Goal: Transaction & Acquisition: Purchase product/service

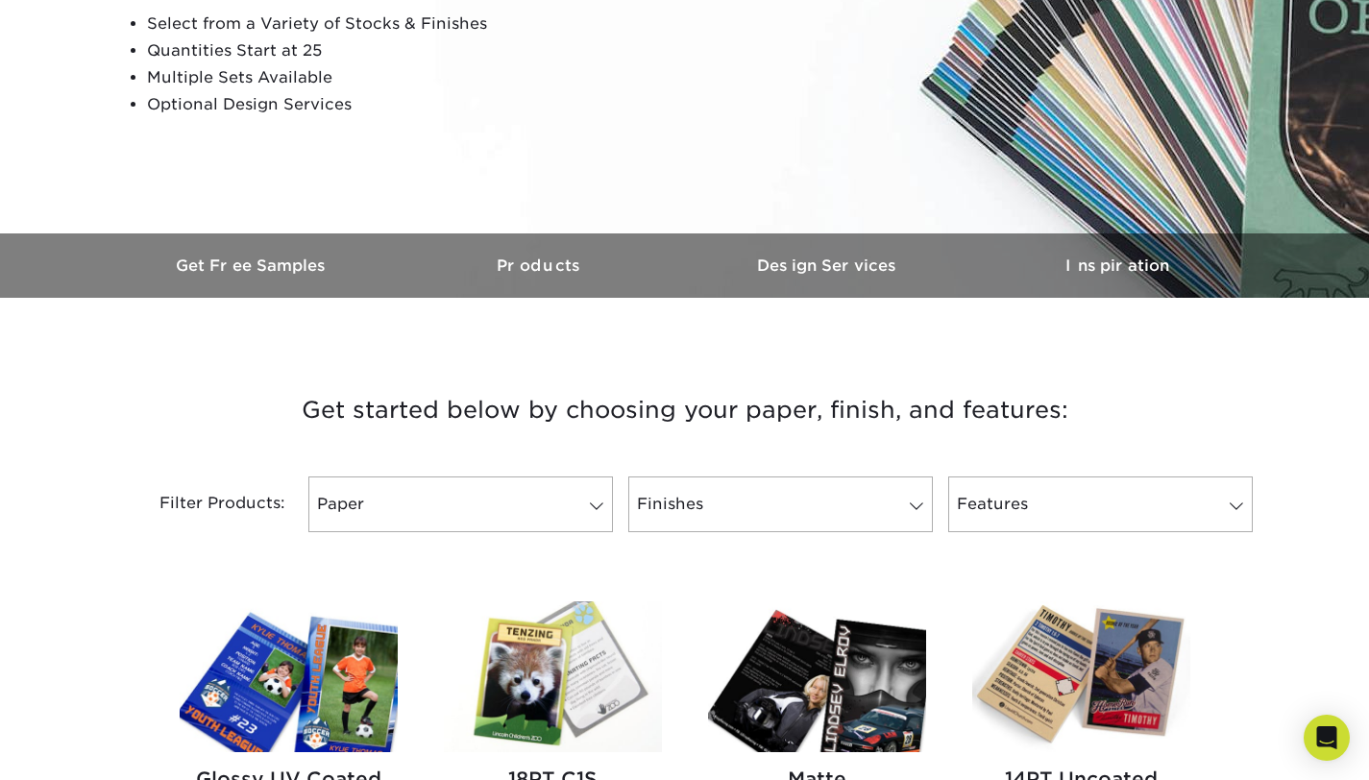
scroll to position [374, 0]
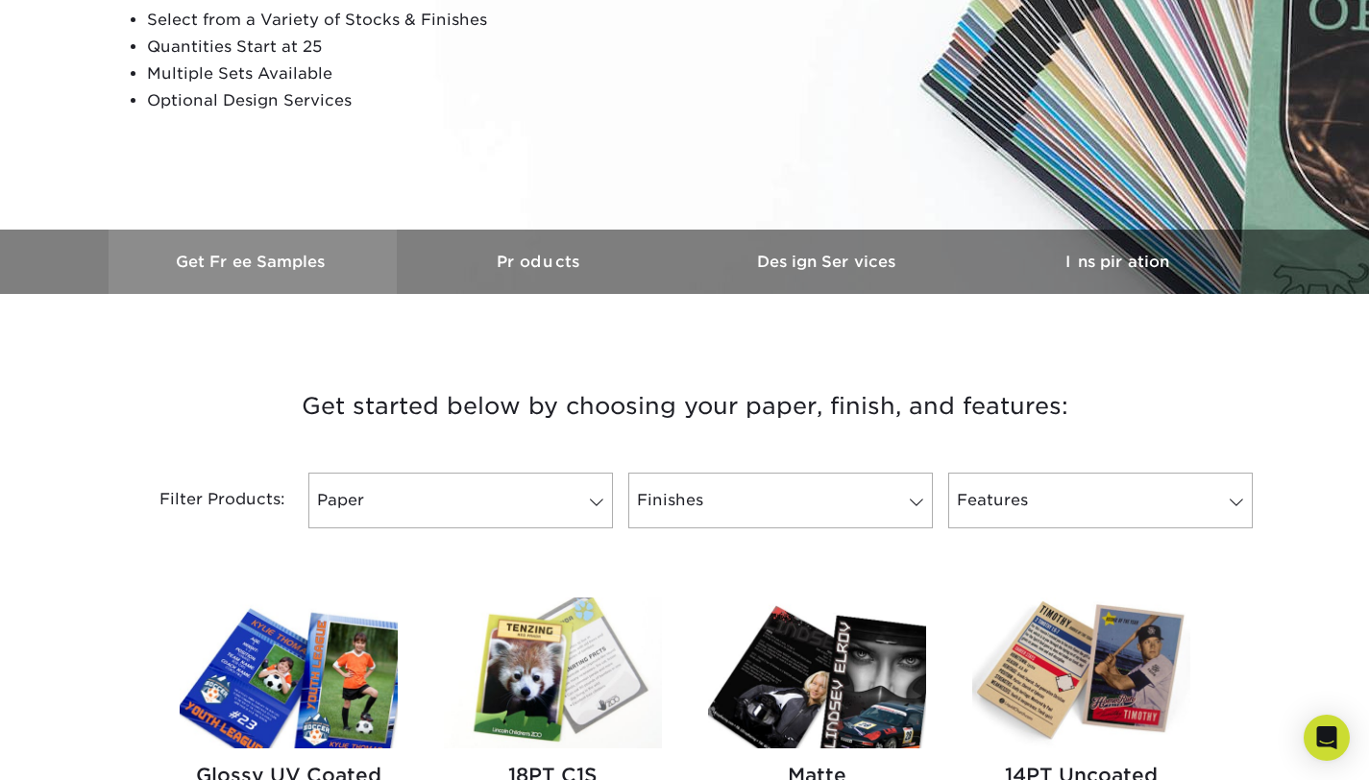
click at [221, 236] on link "Get Free Samples" at bounding box center [253, 262] width 288 height 64
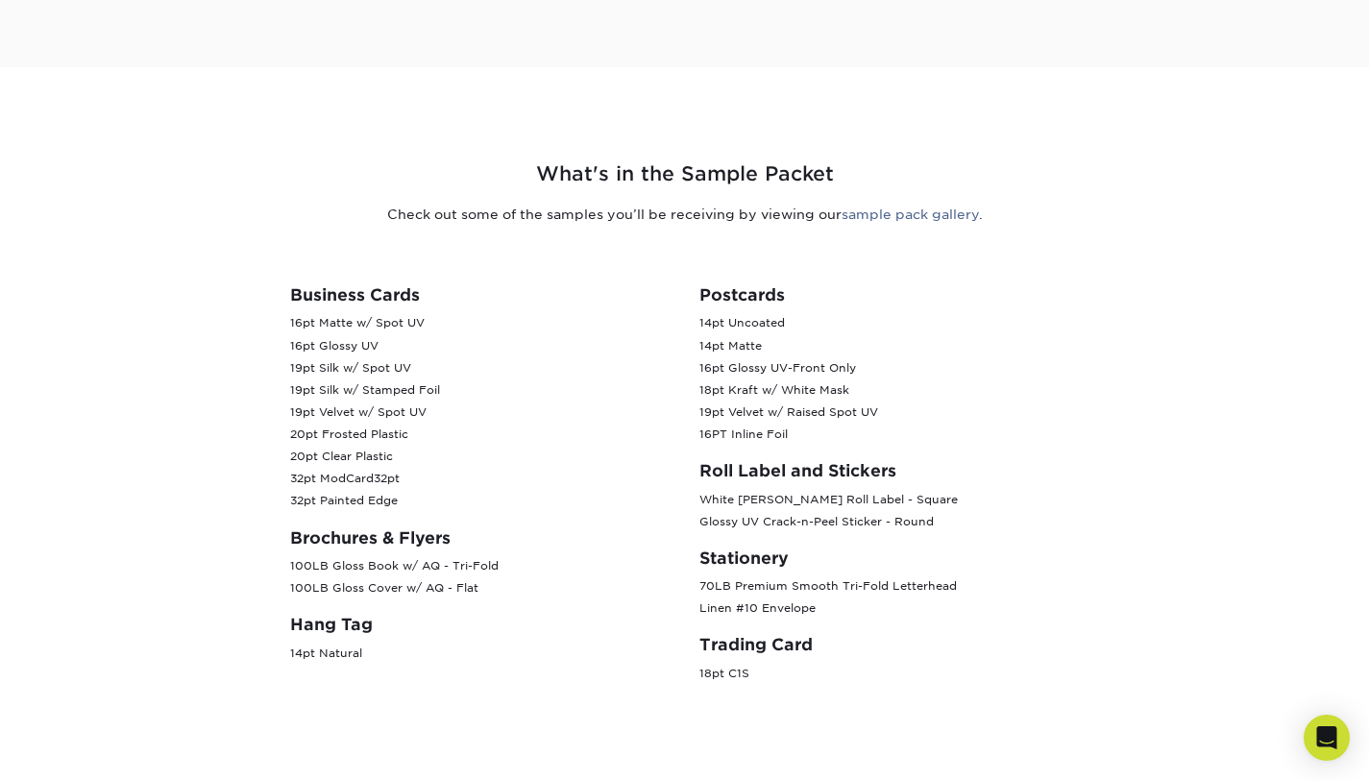
scroll to position [678, 0]
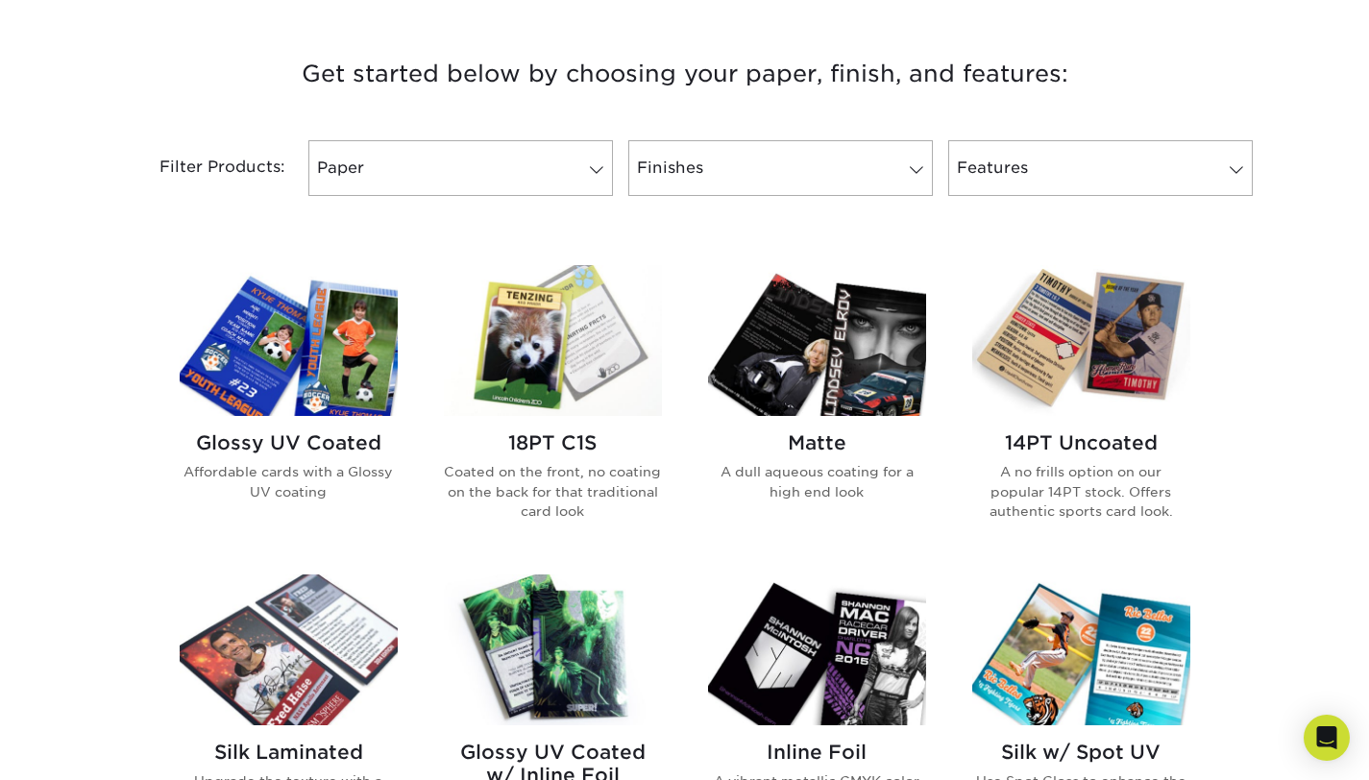
scroll to position [708, 0]
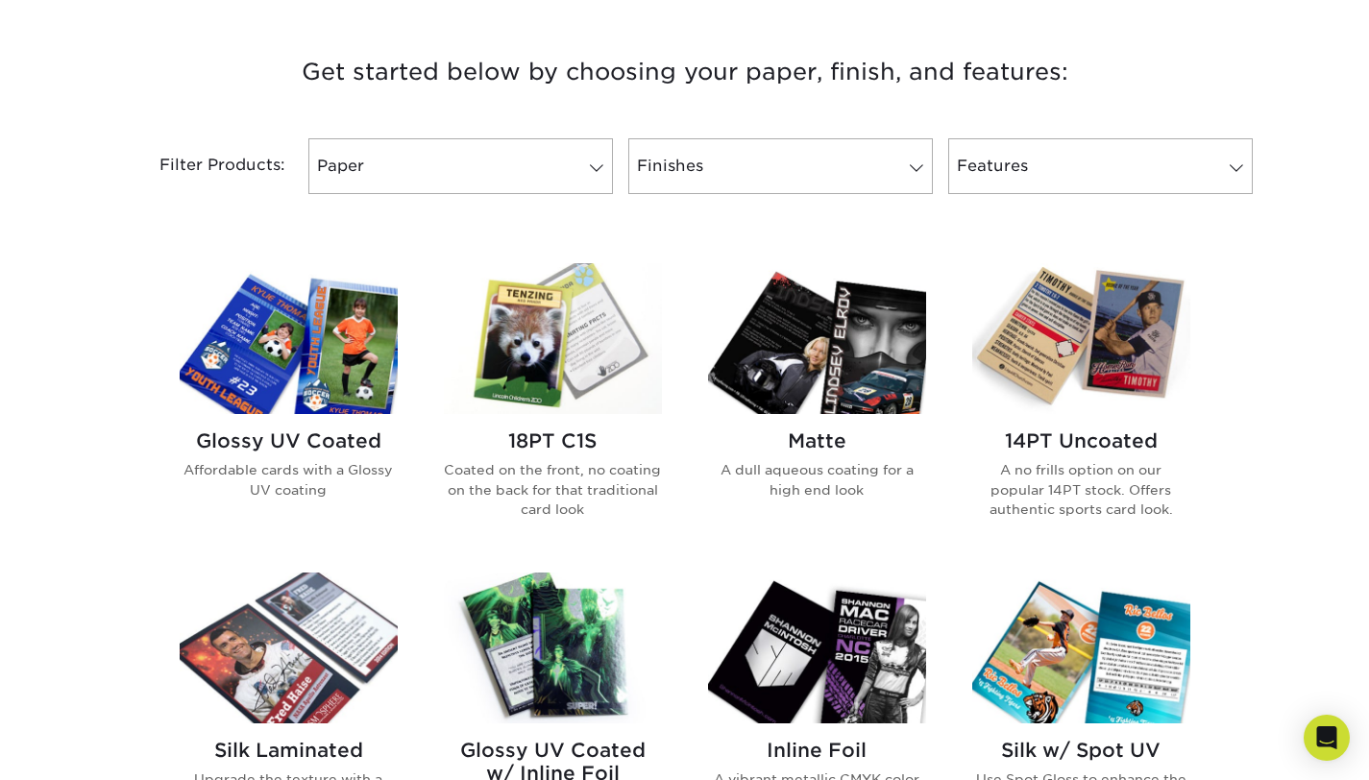
click at [253, 387] on img at bounding box center [289, 338] width 218 height 151
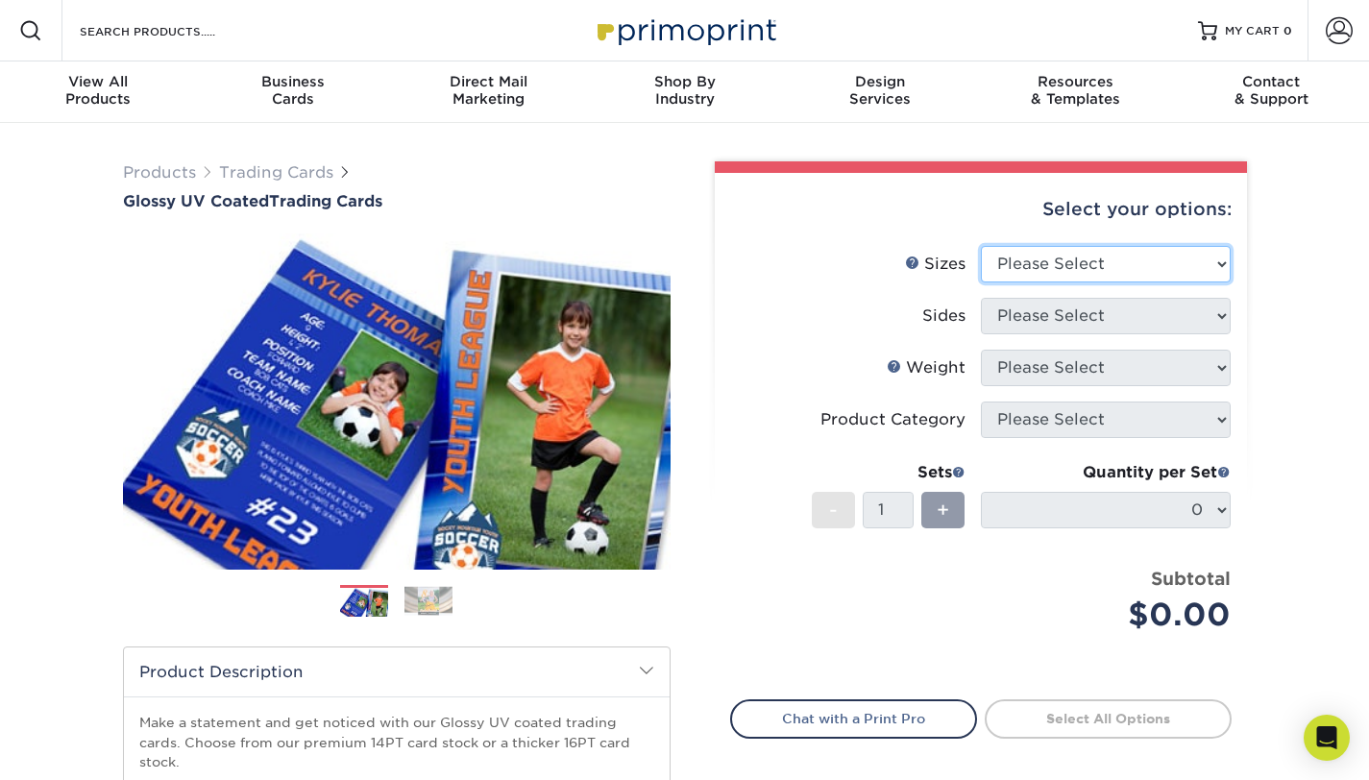
click at [1056, 266] on select "Please Select 2.5" x 3.5"" at bounding box center [1106, 264] width 250 height 37
select select "2.50x3.50"
click at [981, 246] on select "Please Select 2.5" x 3.5"" at bounding box center [1106, 264] width 250 height 37
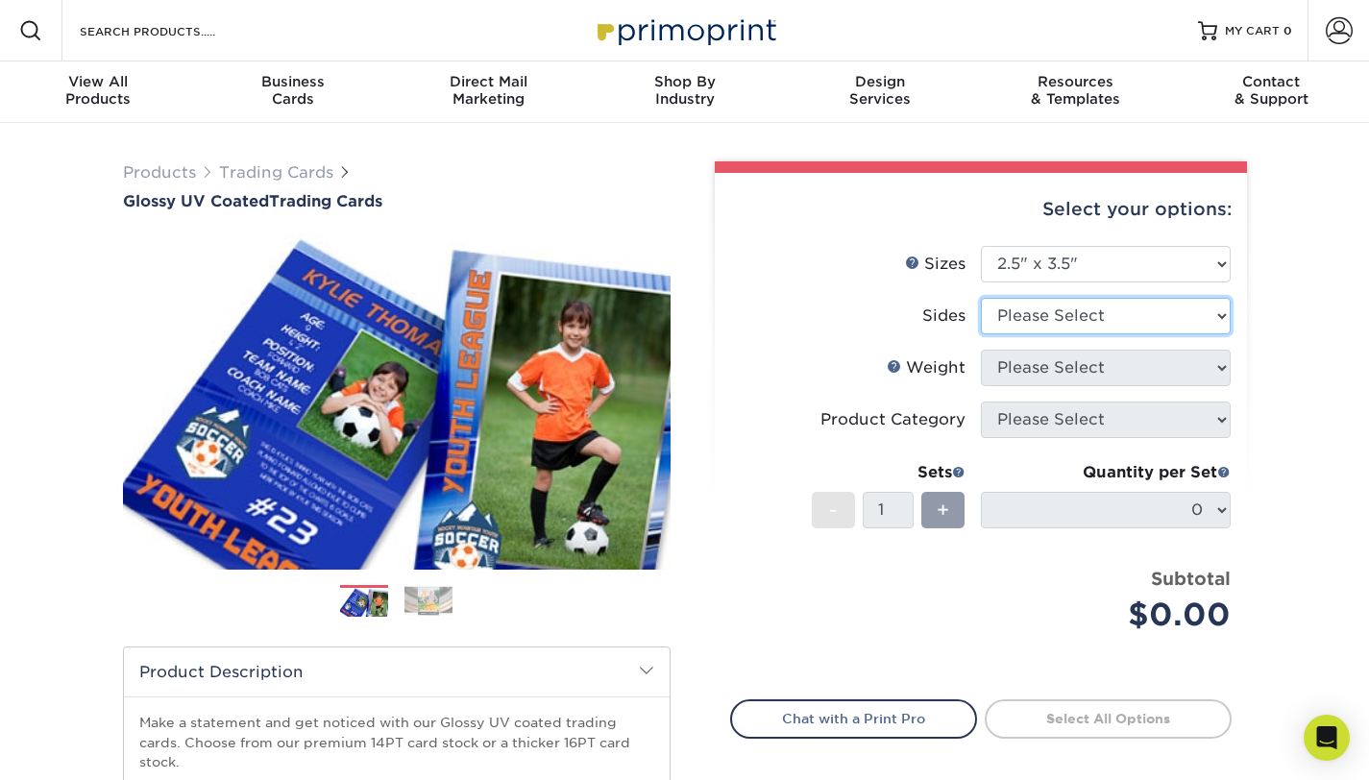
click at [1061, 316] on select "Please Select Print Both Sides Print Front Only" at bounding box center [1106, 316] width 250 height 37
select select "32d3c223-f82c-492b-b915-ba065a00862f"
click at [981, 298] on select "Please Select Print Both Sides Print Front Only" at bounding box center [1106, 316] width 250 height 37
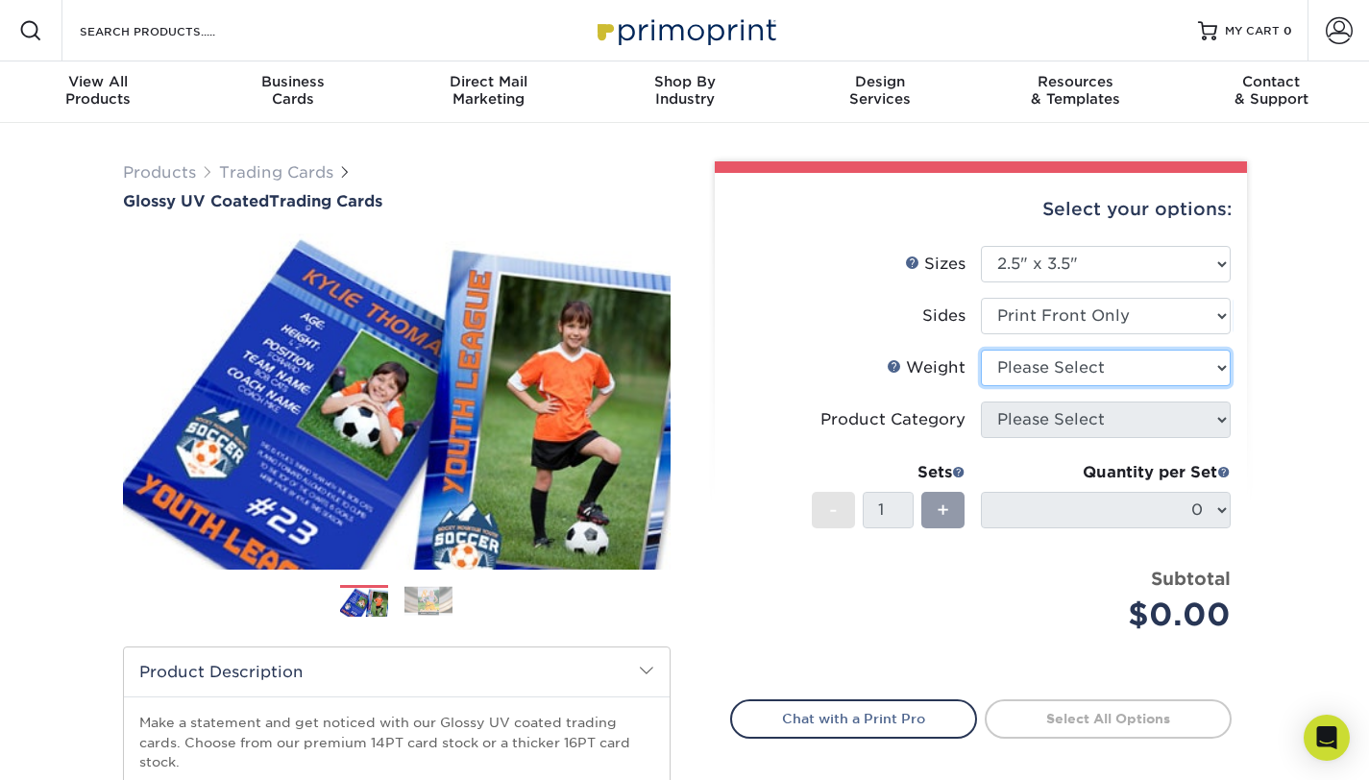
click at [1074, 366] on select "Please Select 16PT 14PT 18PT C1S" at bounding box center [1106, 368] width 250 height 37
select select "16PT"
click at [981, 350] on select "Please Select 16PT 14PT 18PT C1S" at bounding box center [1106, 368] width 250 height 37
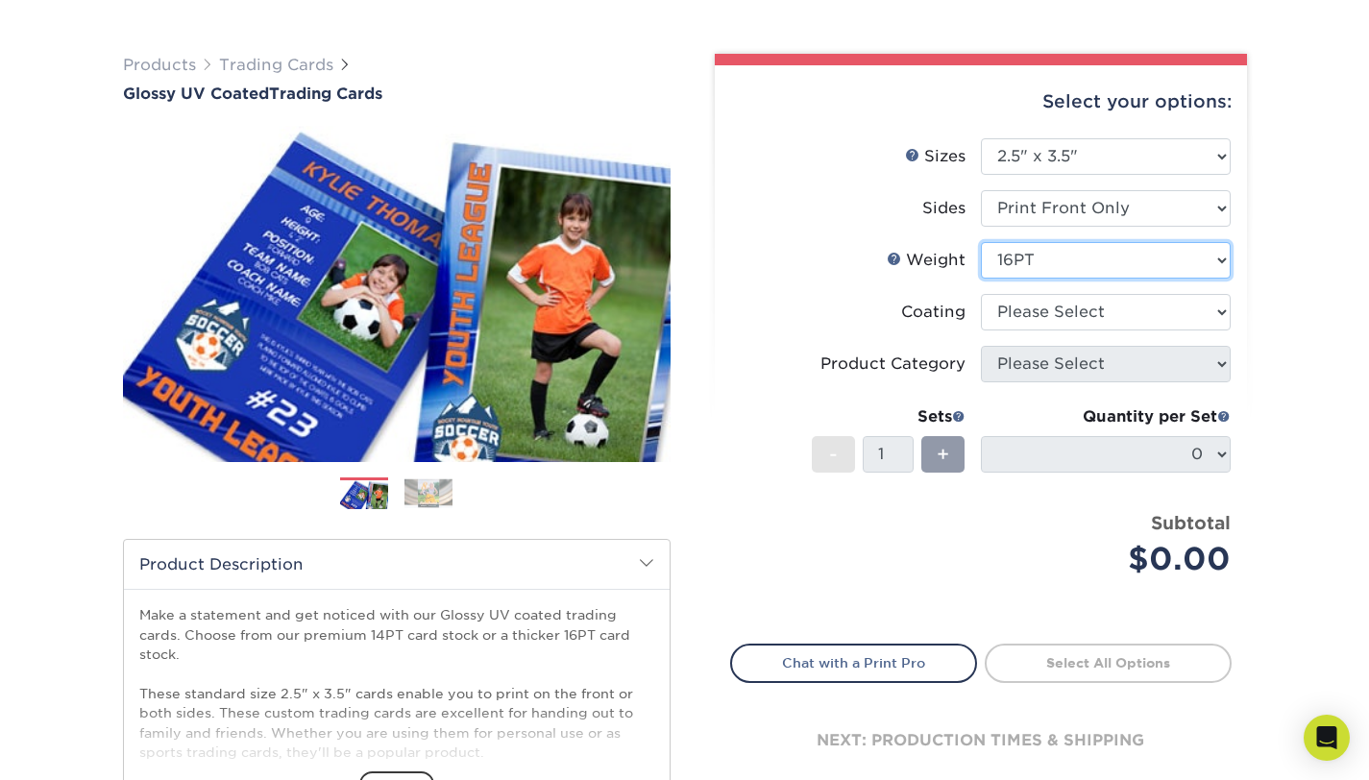
scroll to position [116, 0]
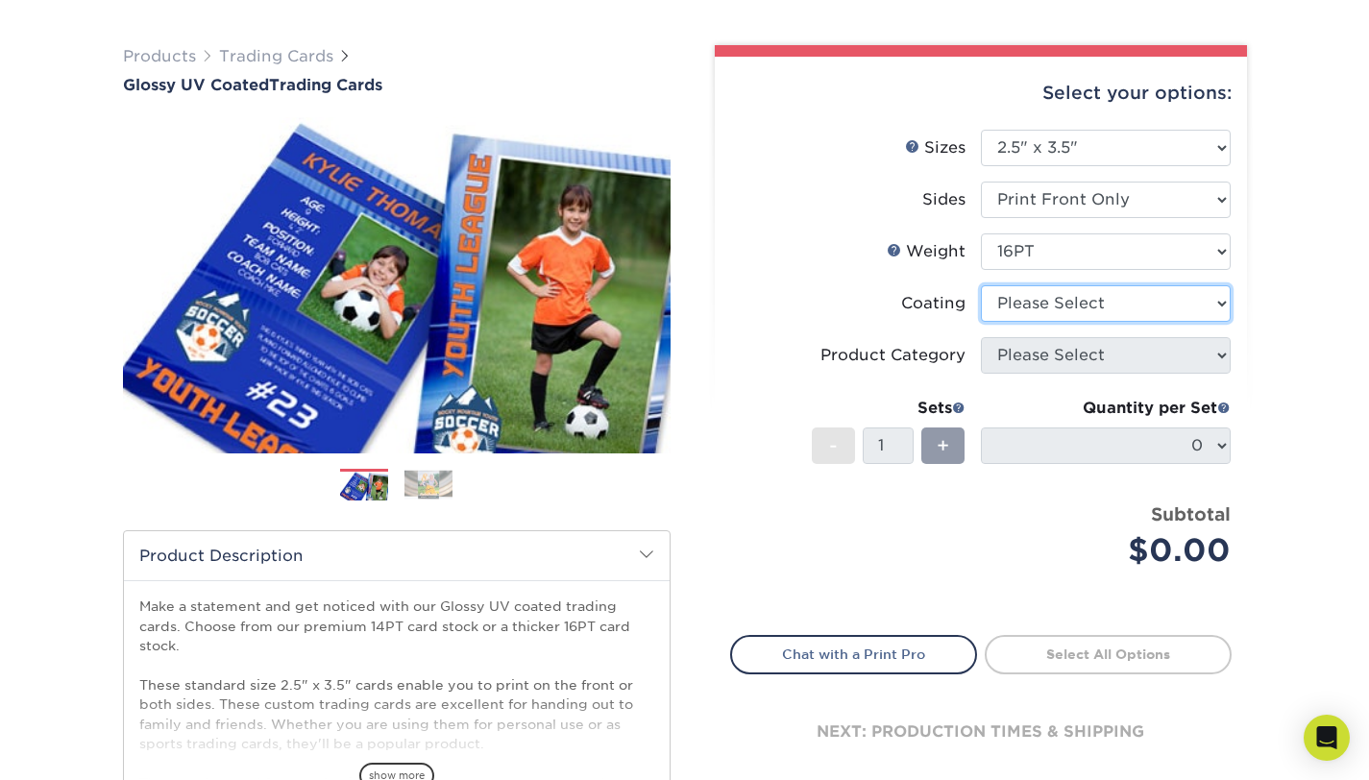
click at [1056, 298] on select at bounding box center [1106, 303] width 250 height 37
select select "1e8116af-acfc-44b1-83dc-8181aa338834"
click at [981, 285] on select at bounding box center [1106, 303] width 250 height 37
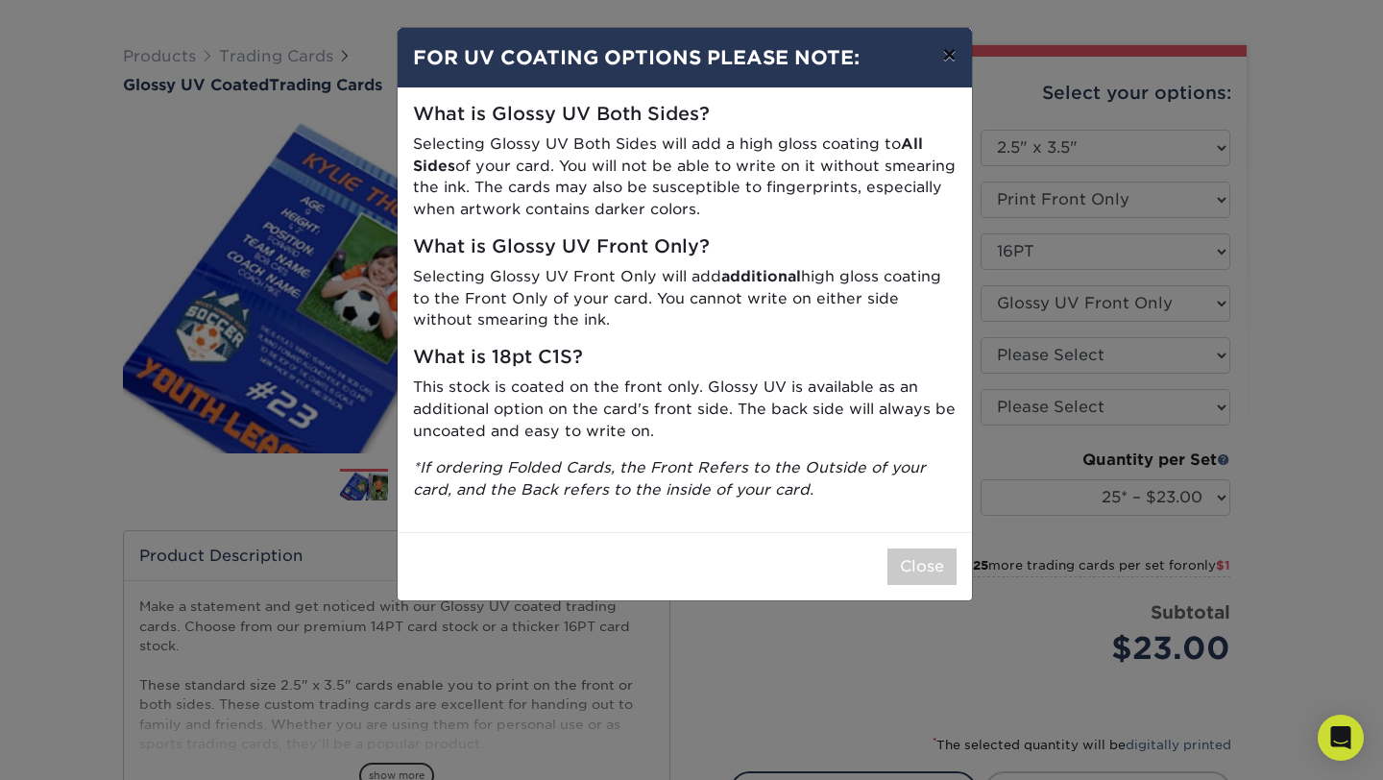
click at [944, 51] on button "×" at bounding box center [949, 55] width 44 height 54
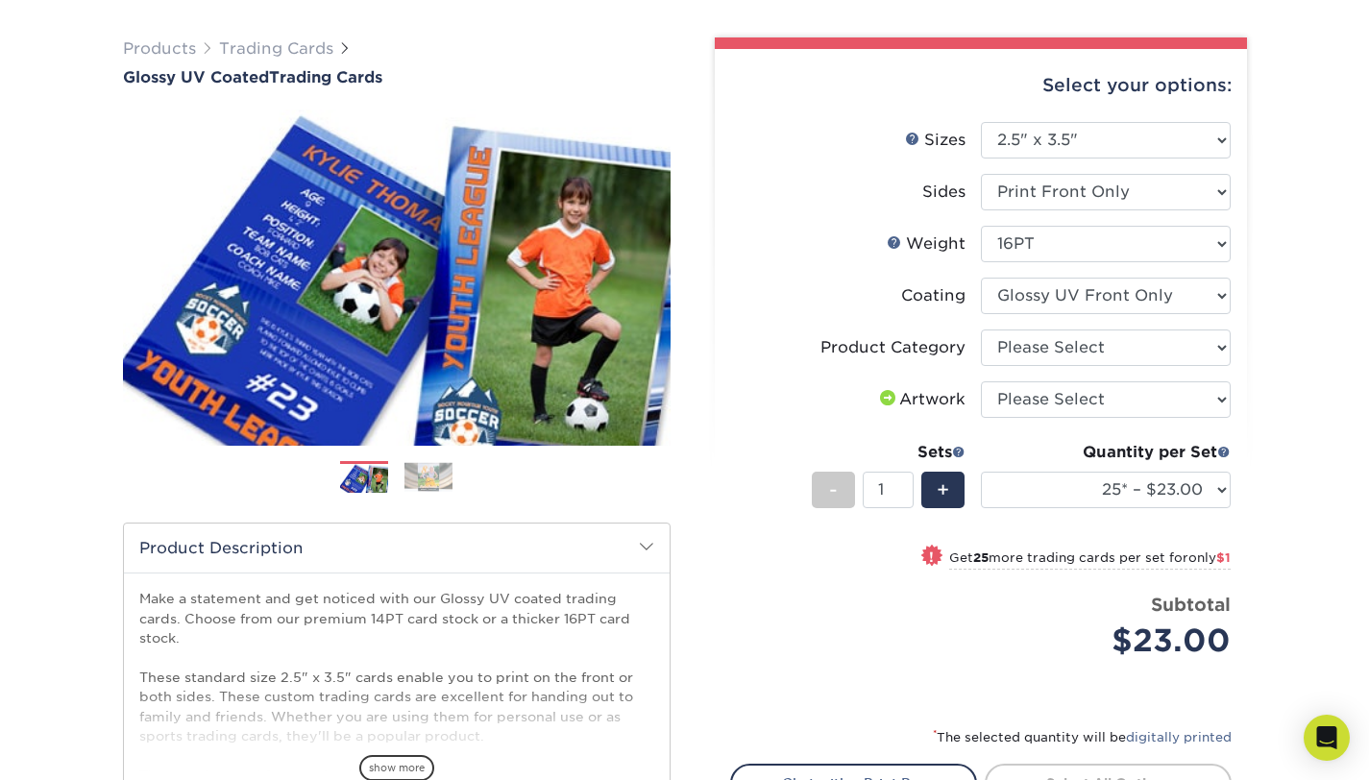
scroll to position [124, 0]
click at [1043, 350] on select "Please Select Trading Cards" at bounding box center [1106, 347] width 250 height 37
select select "c2f9bce9-36c2-409d-b101-c29d9d031e18"
click at [981, 329] on select "Please Select Trading Cards" at bounding box center [1106, 347] width 250 height 37
click at [1053, 391] on select "Please Select I will upload files I need a design - $100" at bounding box center [1106, 399] width 250 height 37
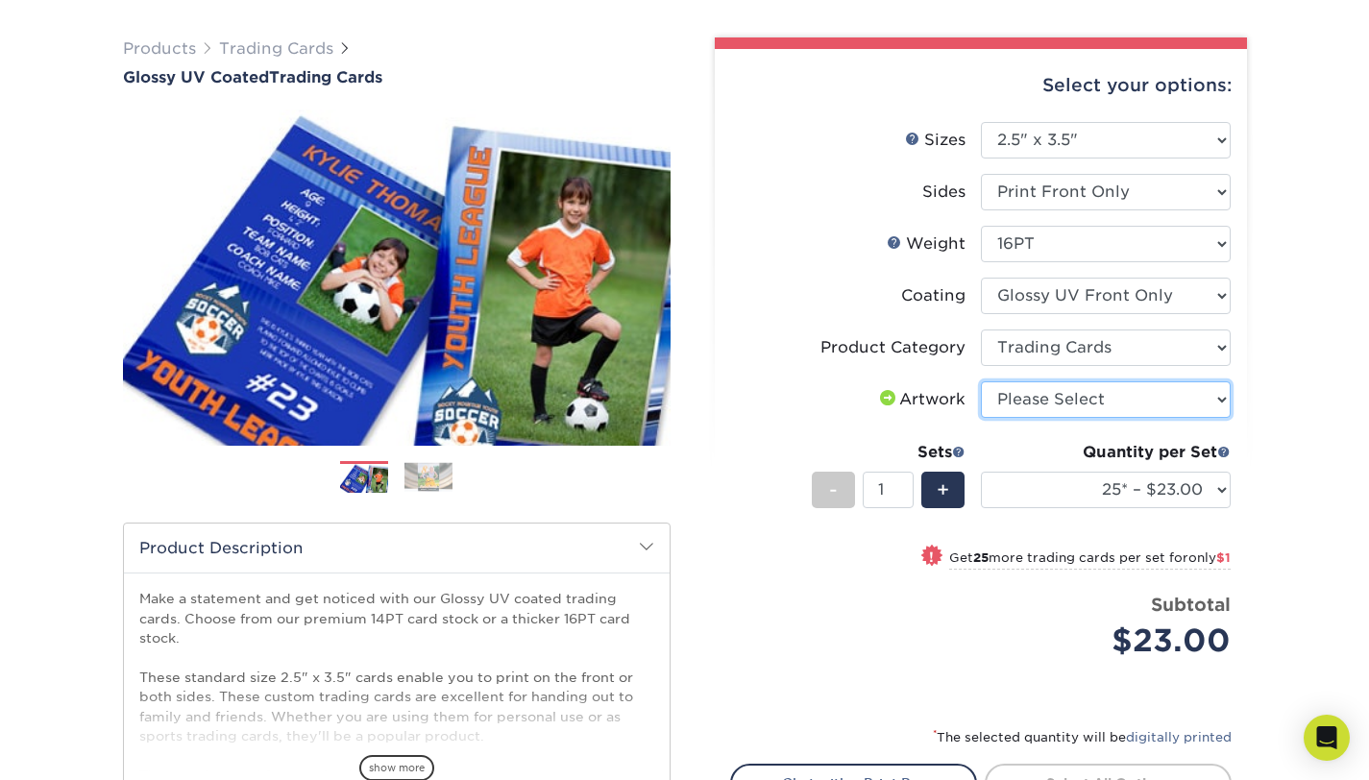
select select "upload"
click at [981, 381] on select "Please Select I will upload files I need a design - $100" at bounding box center [1106, 399] width 250 height 37
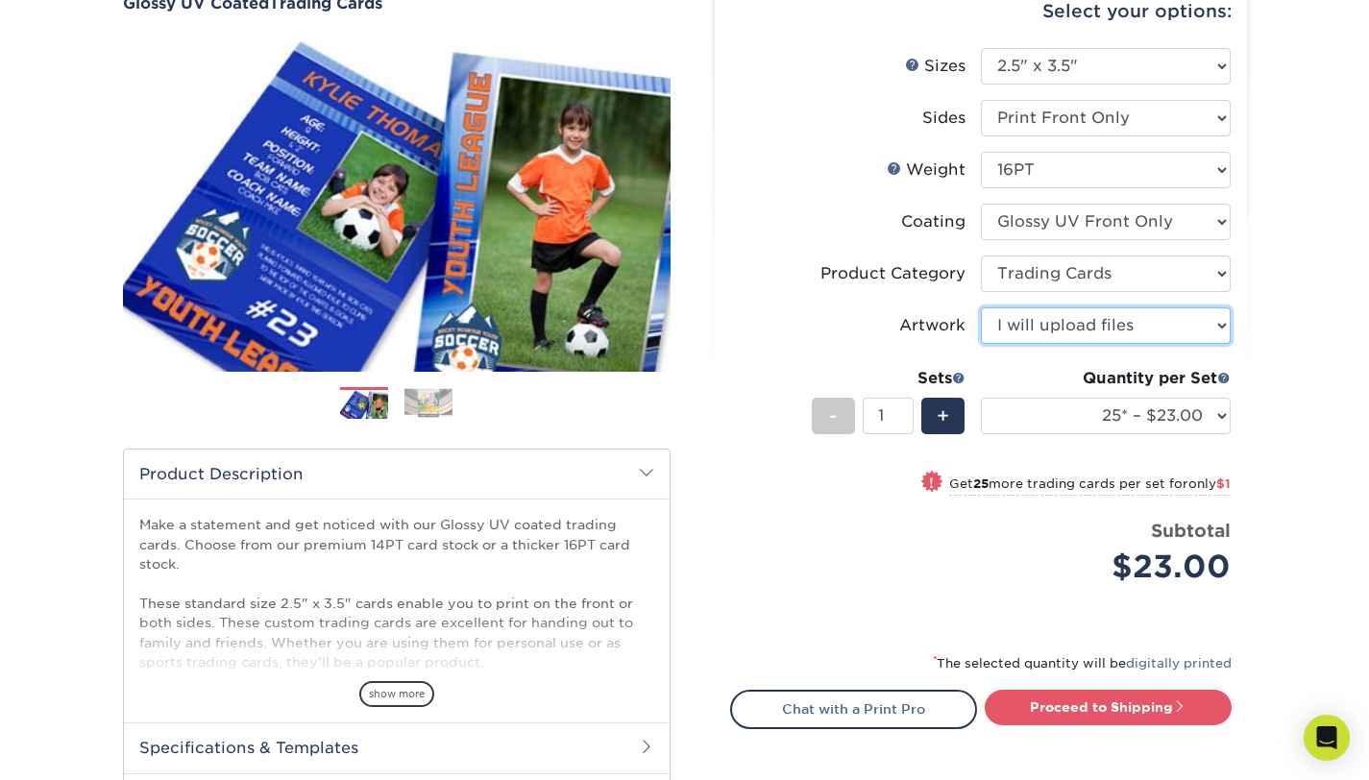
scroll to position [224, 0]
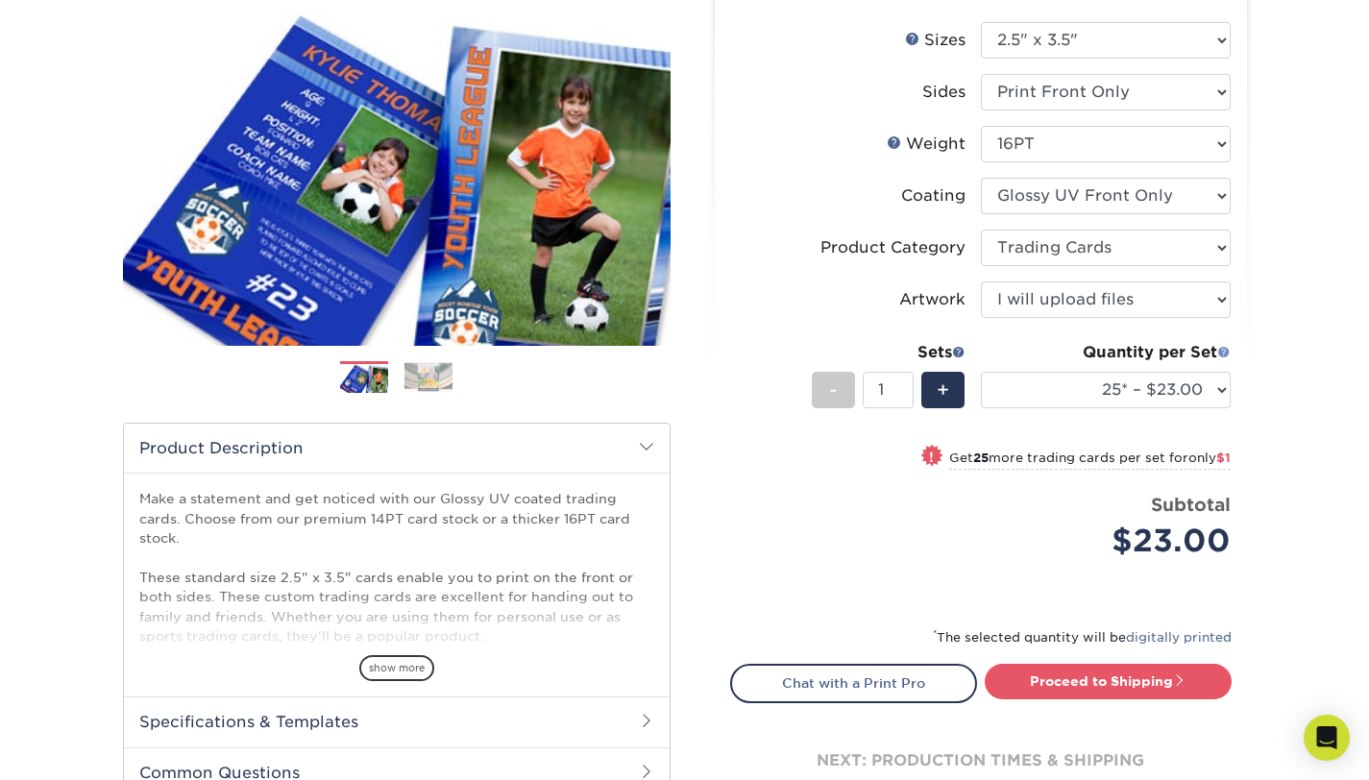
click at [1221, 350] on span at bounding box center [1223, 351] width 13 height 13
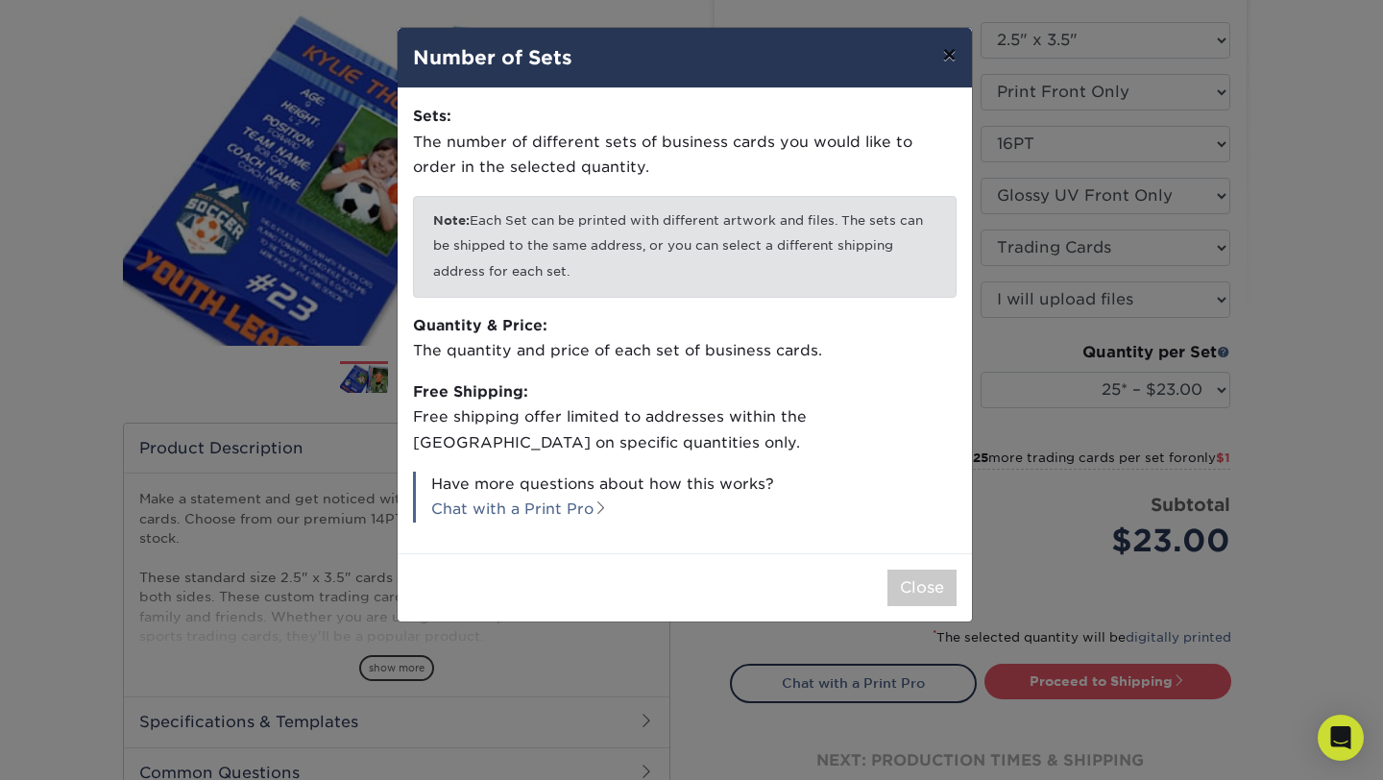
click at [942, 67] on button "×" at bounding box center [949, 55] width 44 height 54
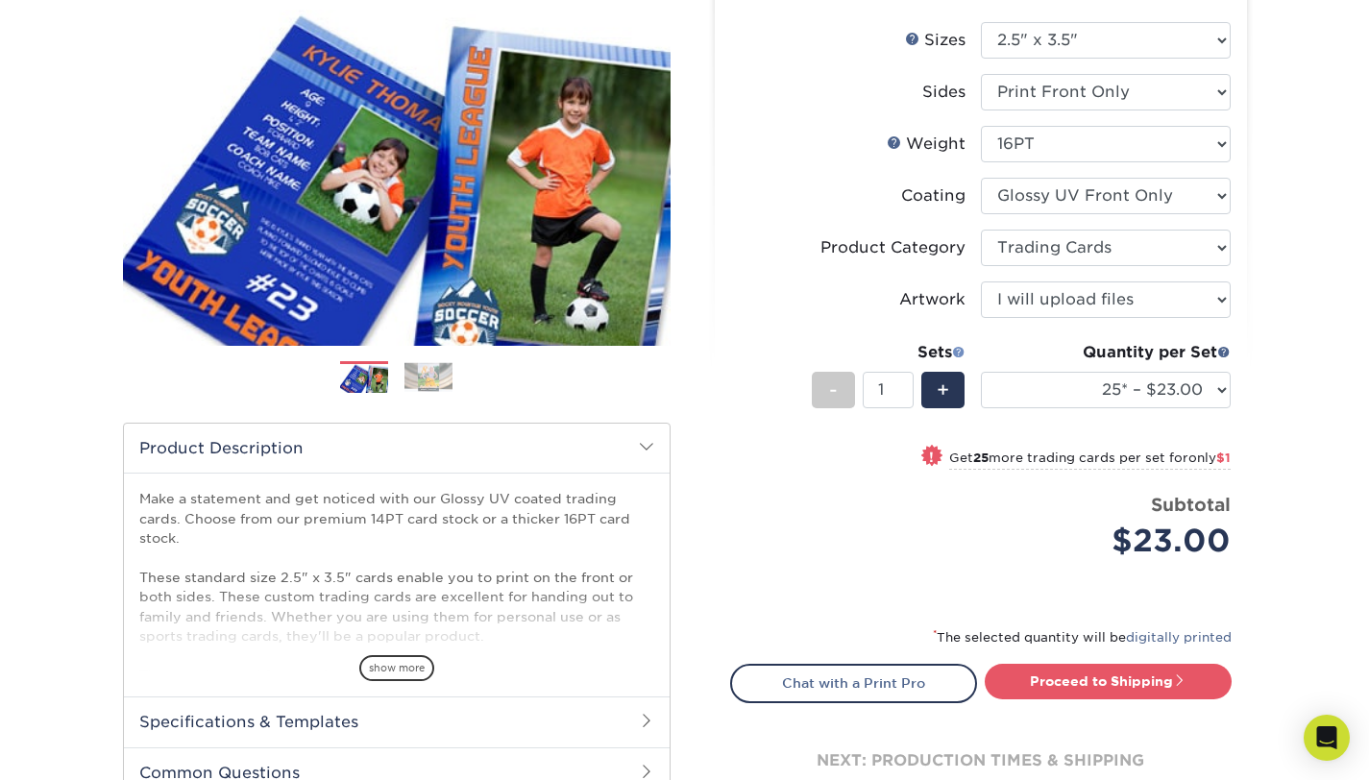
click at [961, 354] on span at bounding box center [958, 351] width 13 height 13
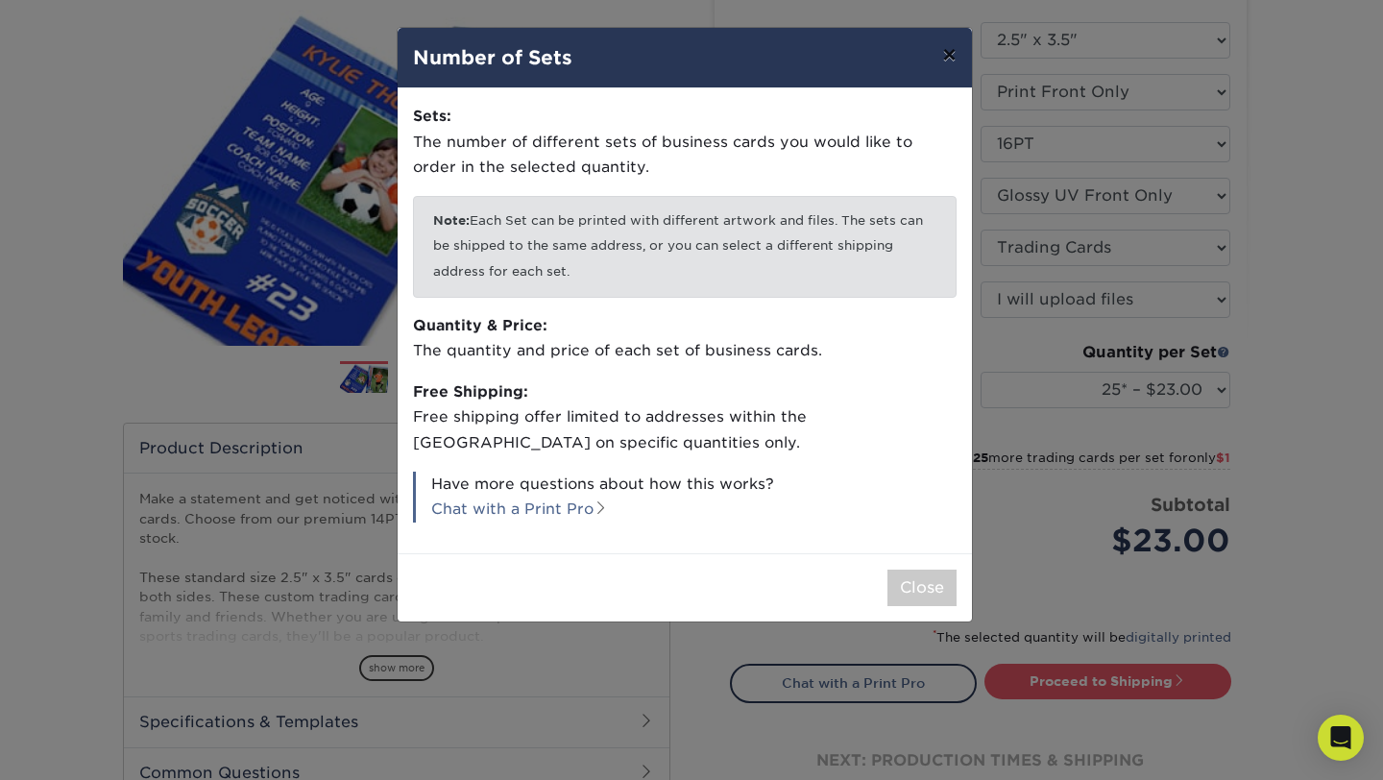
click at [951, 58] on button "×" at bounding box center [949, 55] width 44 height 54
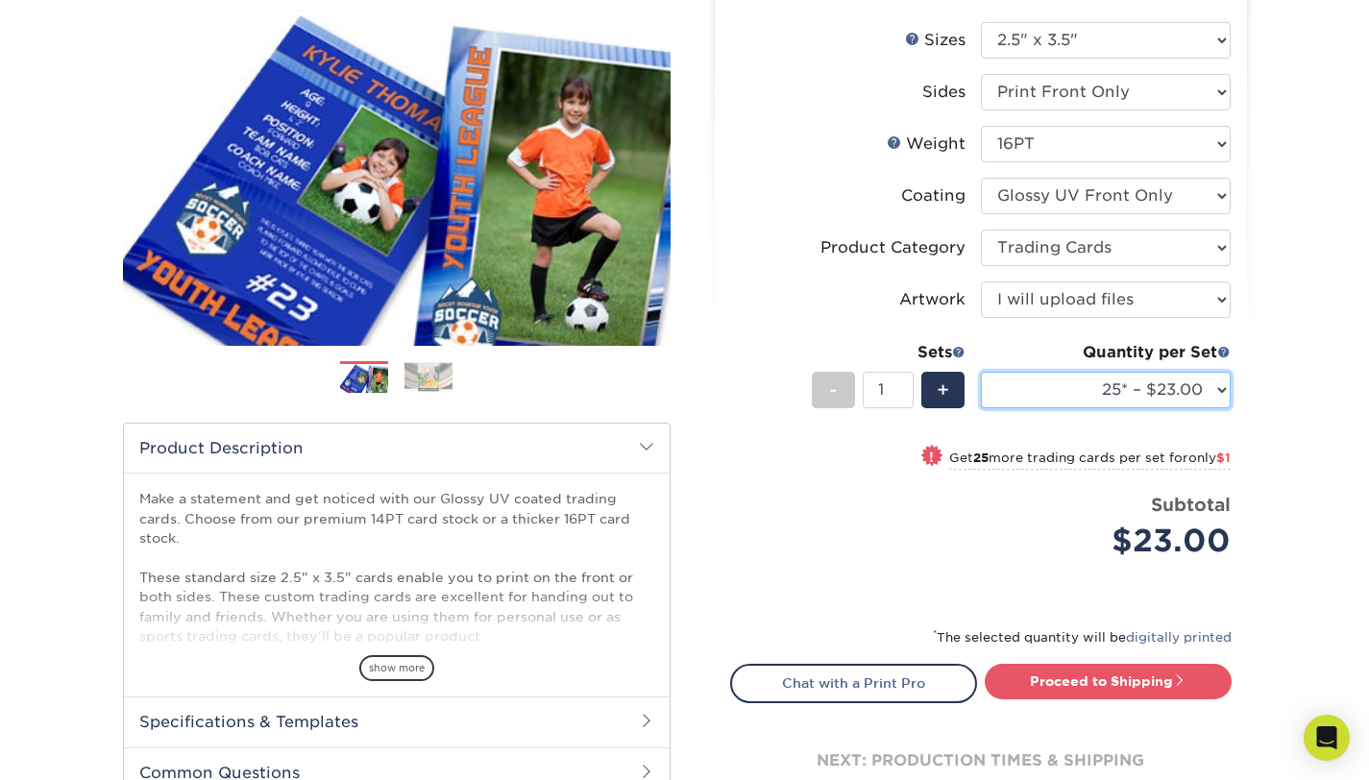
click at [1117, 402] on select "25* – $23.00 50* – $24.00 75* – $25.00 100* – $37.00 250* – $47.00 500 – $58.00…" at bounding box center [1106, 390] width 250 height 37
click at [981, 372] on select "25* – $23.00 50* – $24.00 75* – $25.00 100* – $37.00 250* – $47.00 500 – $58.00…" at bounding box center [1106, 390] width 250 height 37
click at [1130, 403] on select "25* – $23.00 50* – $24.00 75* – $25.00 100* – $37.00 250* – $47.00 500 – $58.00…" at bounding box center [1106, 390] width 250 height 37
click at [1160, 382] on select "25* – $23.00 50* – $24.00 75* – $25.00 100* – $37.00 250* – $47.00 500 – $58.00…" at bounding box center [1106, 390] width 250 height 37
select select "25* – $23.00"
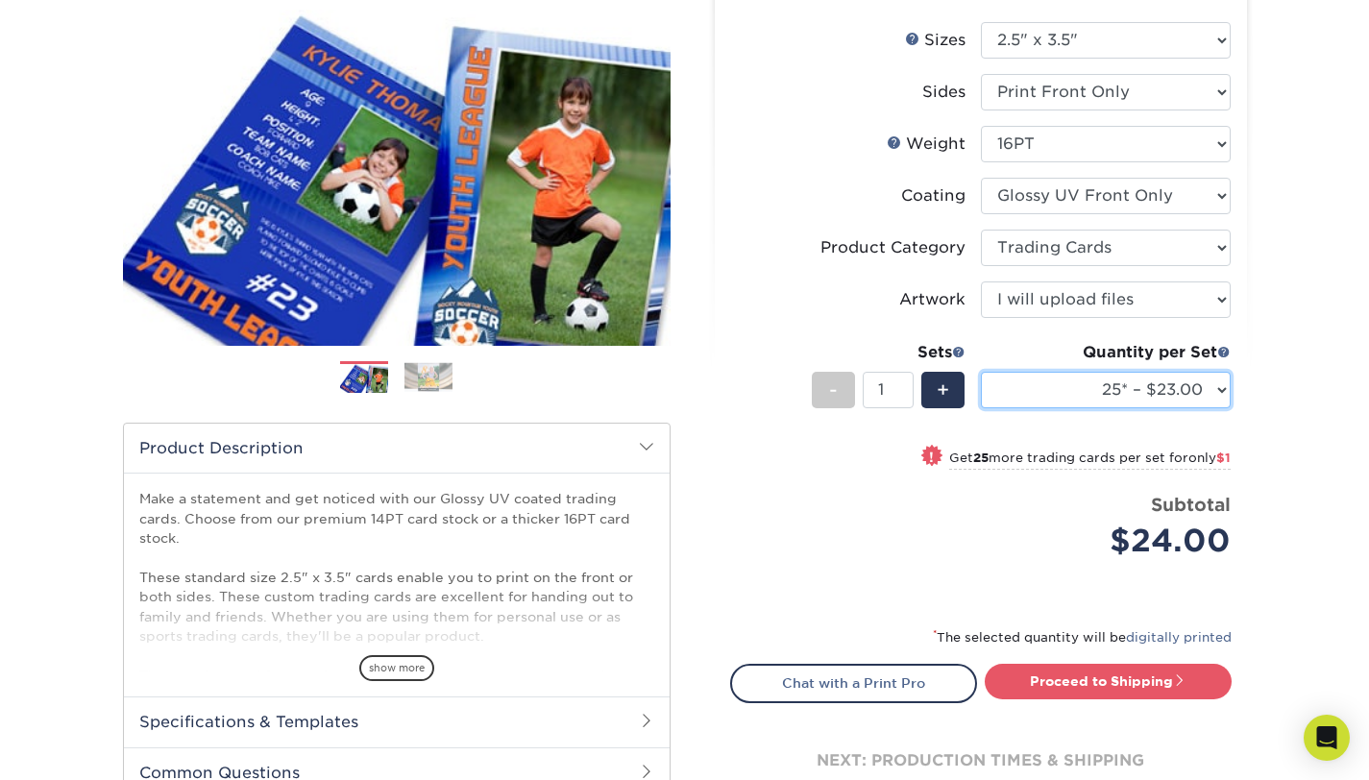
click at [981, 372] on select "25* – $23.00 50* – $24.00 75* – $25.00 100* – $37.00 250* – $47.00 500 – $58.00…" at bounding box center [1106, 390] width 250 height 37
click at [1277, 350] on div "Products Trading Cards Glossy UV Coated Trading Cards Previous Next /" at bounding box center [684, 412] width 1369 height 1026
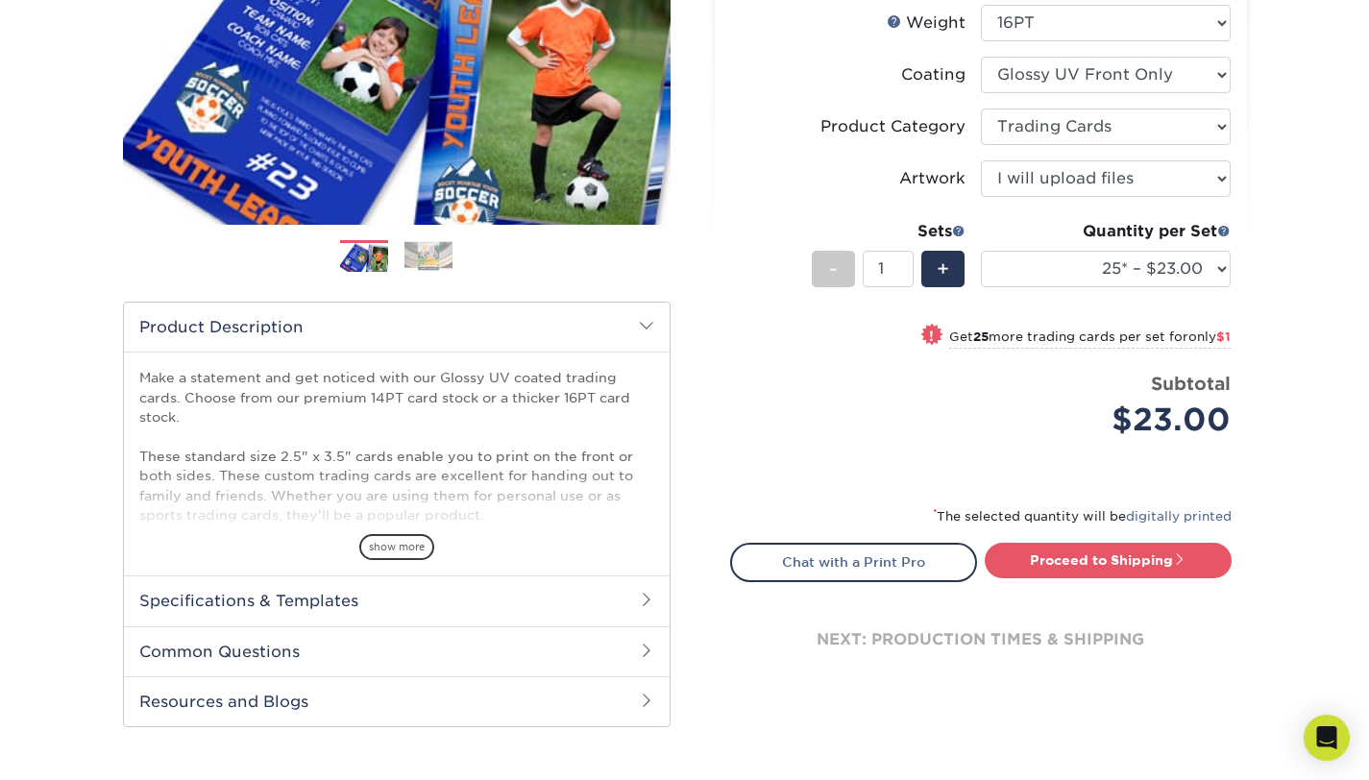
scroll to position [0, 0]
